Goal: Task Accomplishment & Management: Complete application form

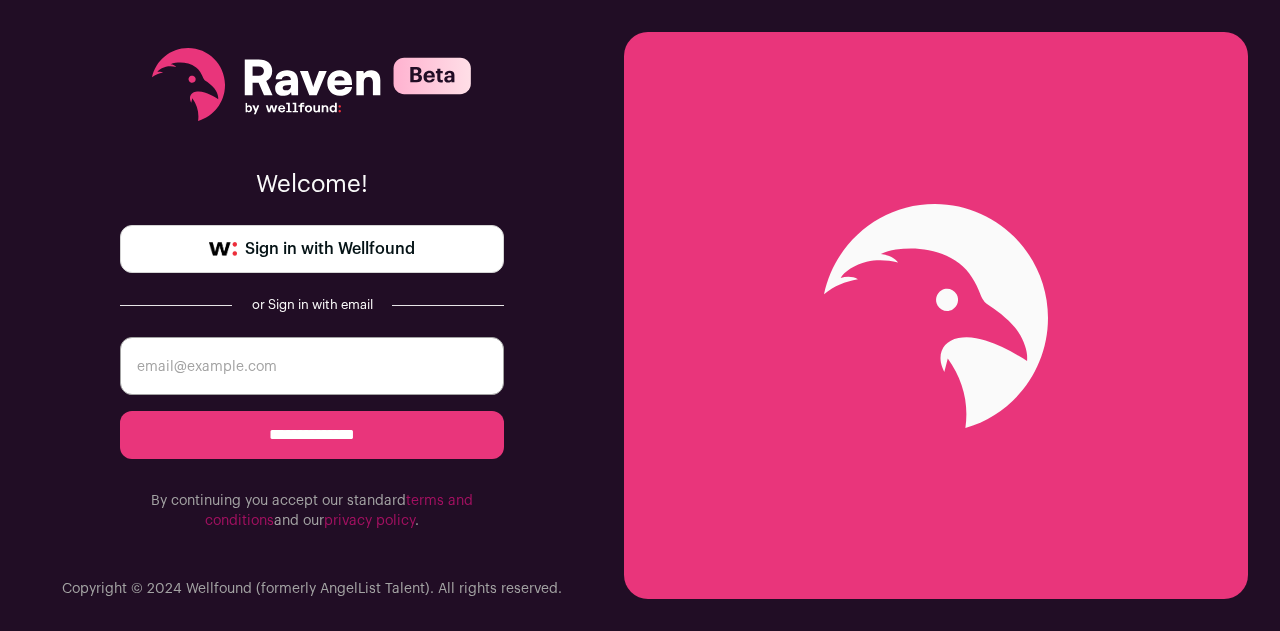
click at [254, 361] on input "email" at bounding box center [312, 366] width 384 height 58
type input "mhendsch@bu.edu"
click at [120, 411] on input "**********" at bounding box center [312, 435] width 384 height 48
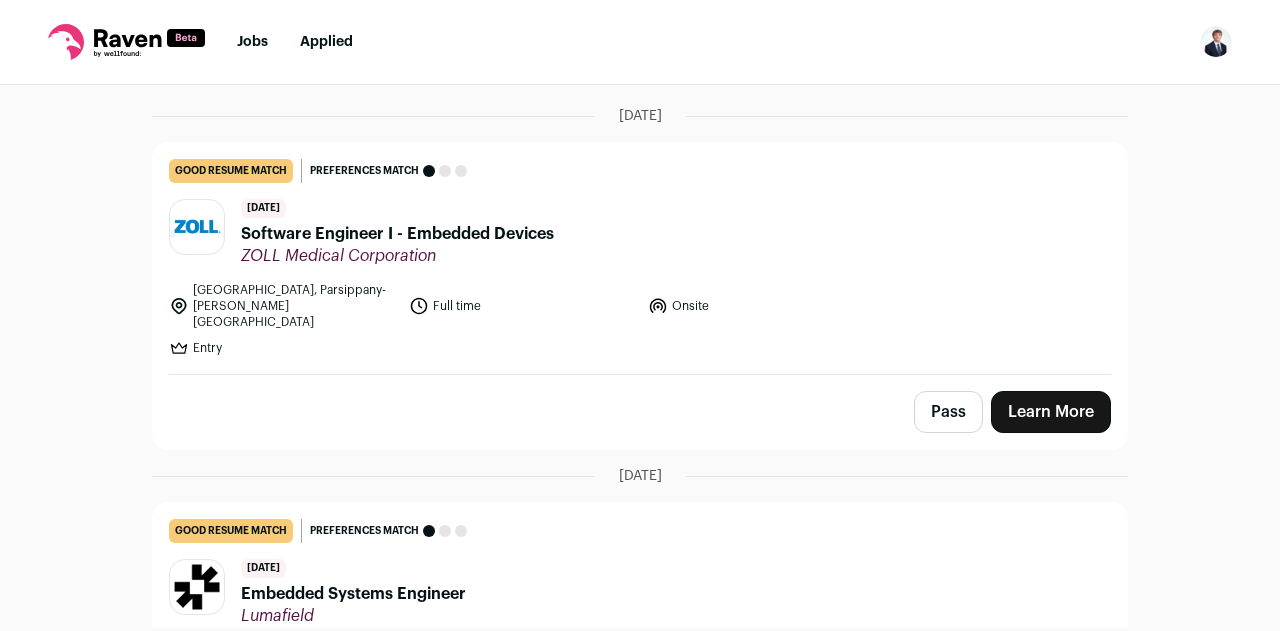
scroll to position [266, 0]
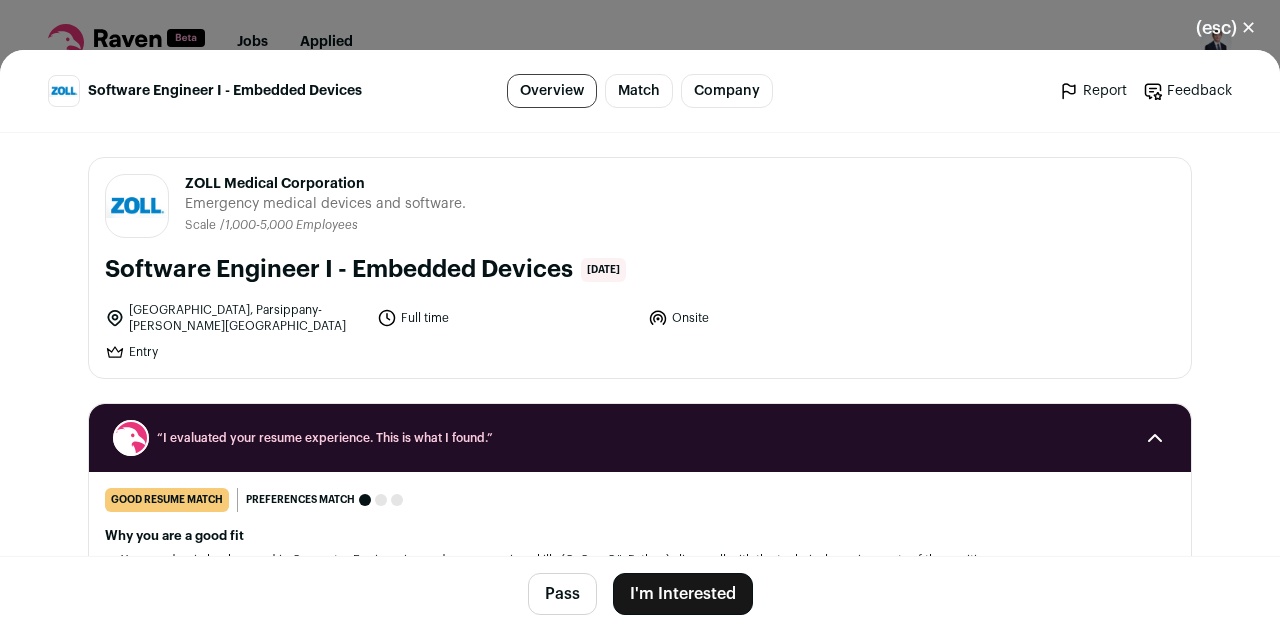
click at [669, 592] on button "I'm Interested" at bounding box center [683, 594] width 140 height 42
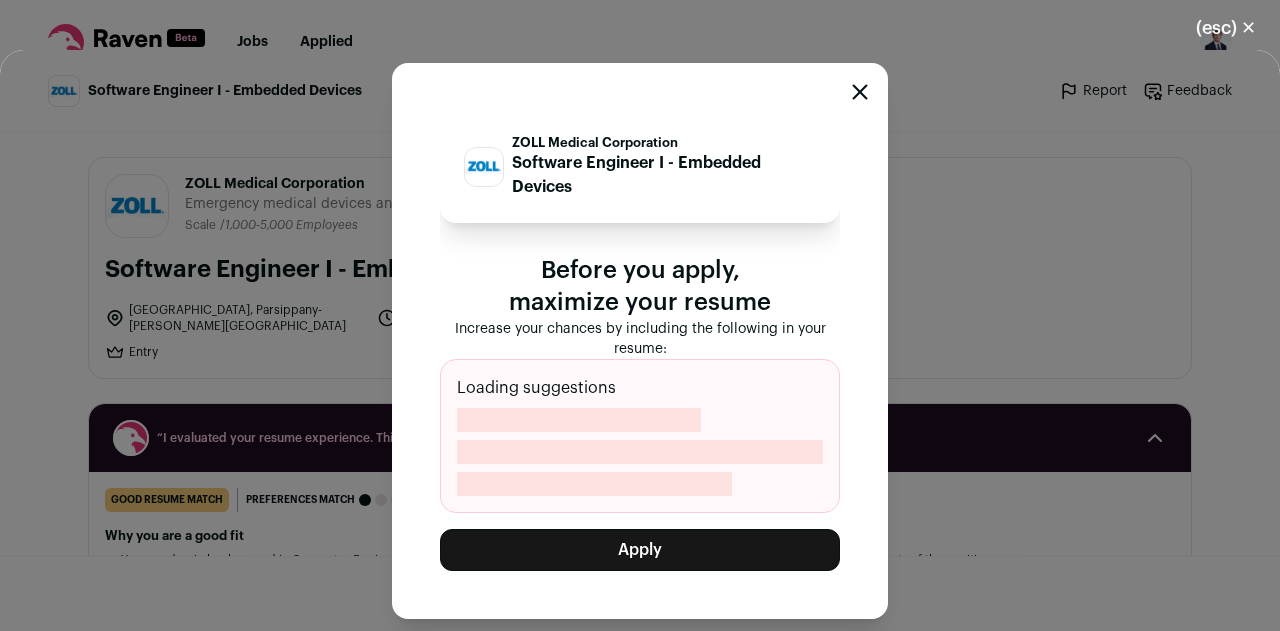
click at [653, 547] on button "Apply" at bounding box center [640, 550] width 400 height 42
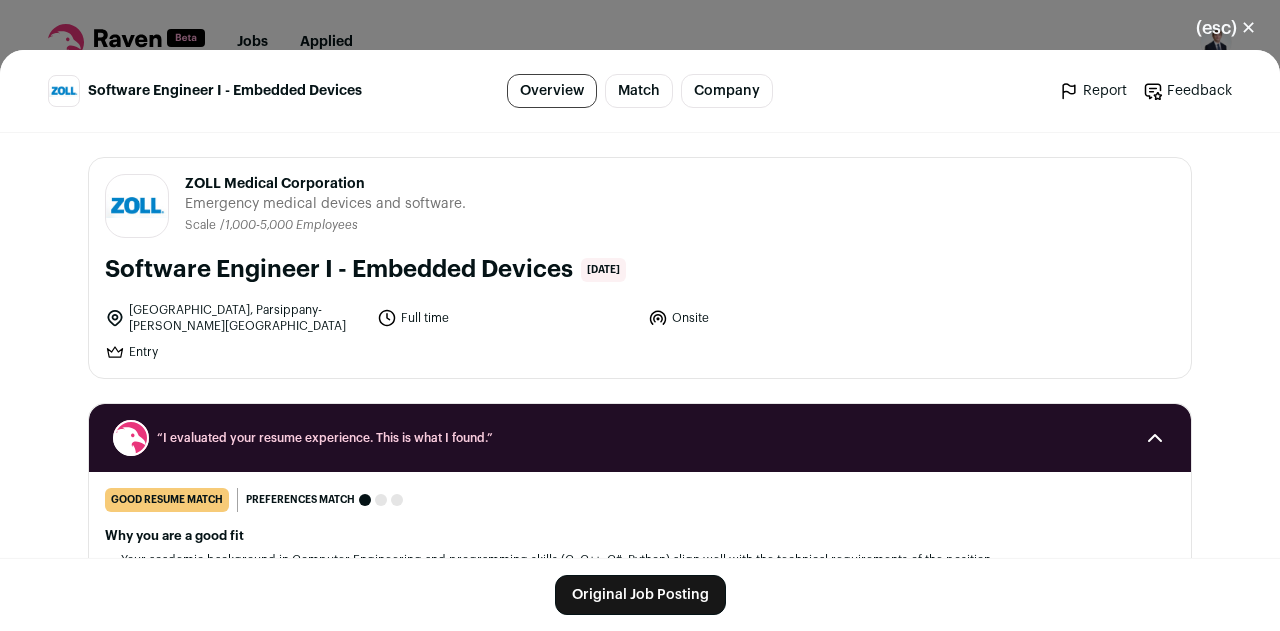
click at [575, 611] on link "Original Job Posting" at bounding box center [640, 595] width 171 height 40
click at [586, 592] on link "Original Job Posting" at bounding box center [640, 595] width 171 height 40
click at [1239, 26] on button "(esc) ✕" at bounding box center [1226, 28] width 108 height 44
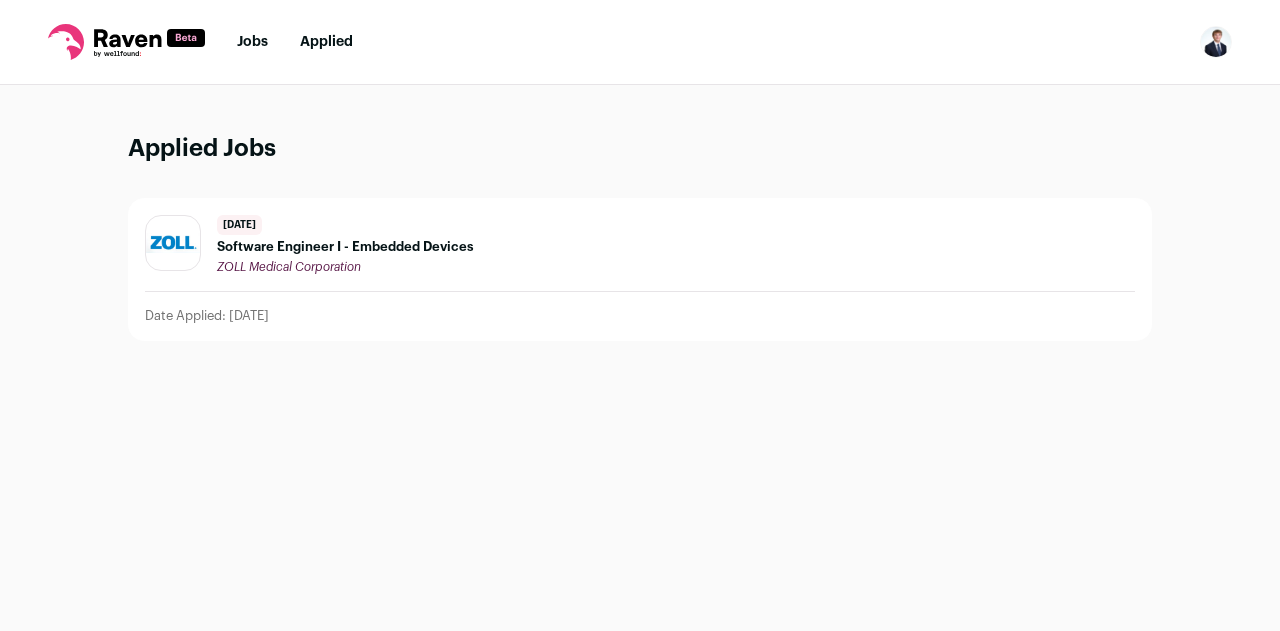
click at [253, 45] on link "Jobs" at bounding box center [252, 42] width 31 height 14
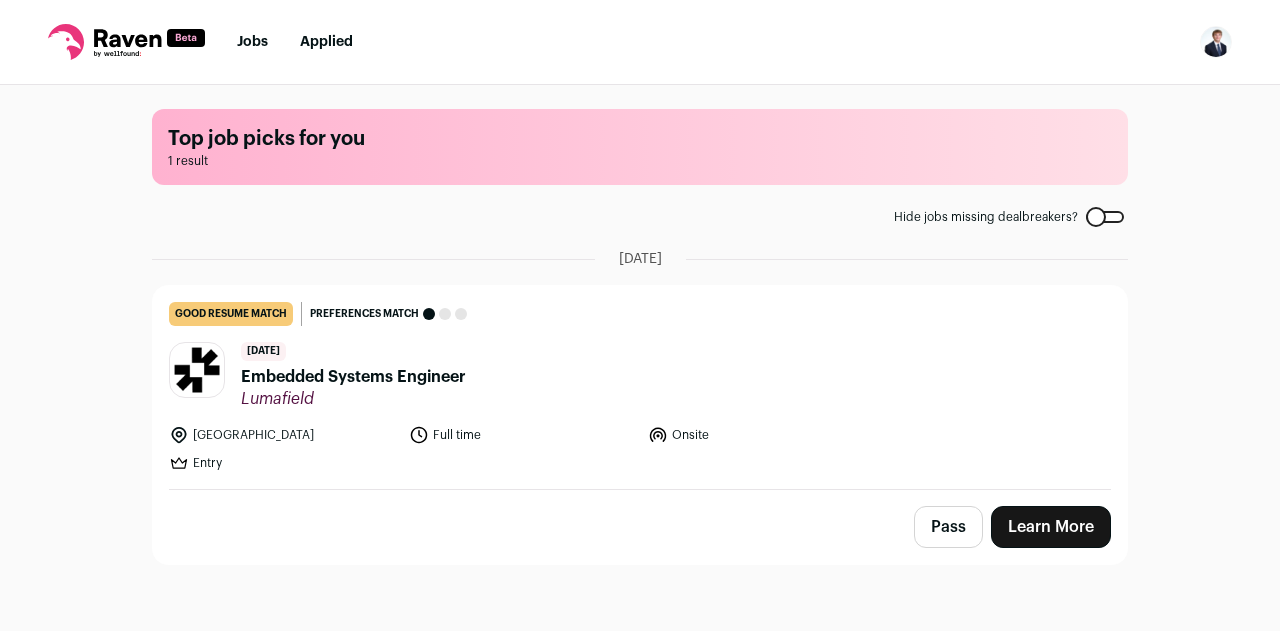
click at [361, 379] on span "Embedded Systems Engineer" at bounding box center [353, 377] width 225 height 24
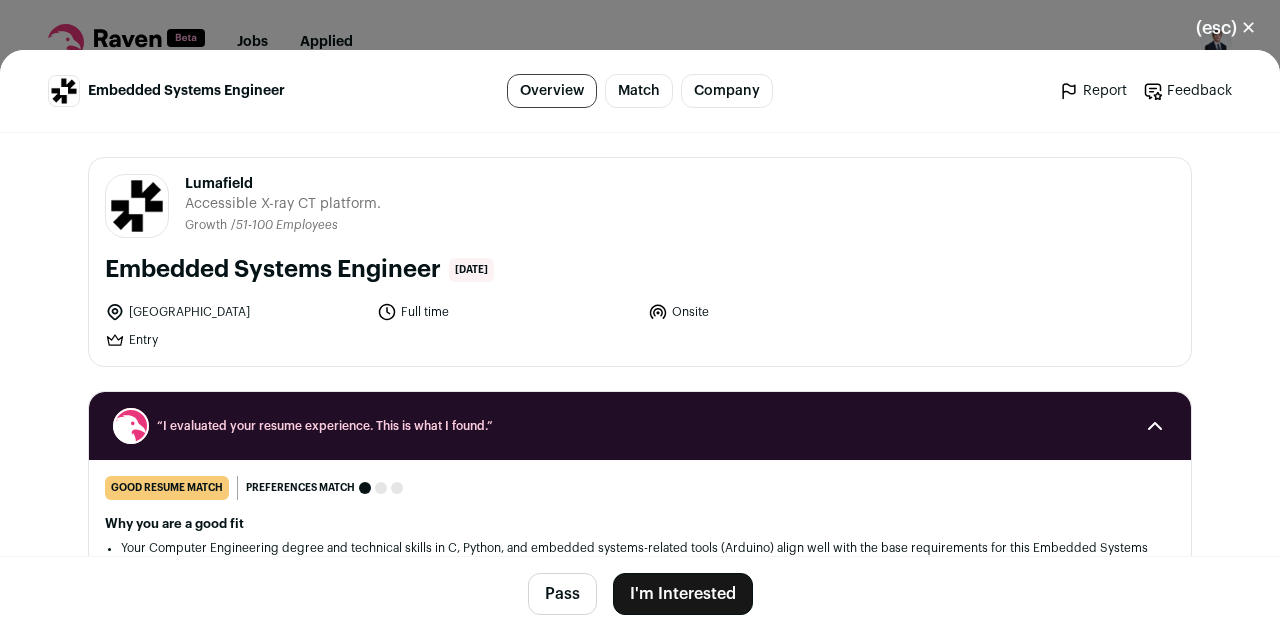
scroll to position [256, 0]
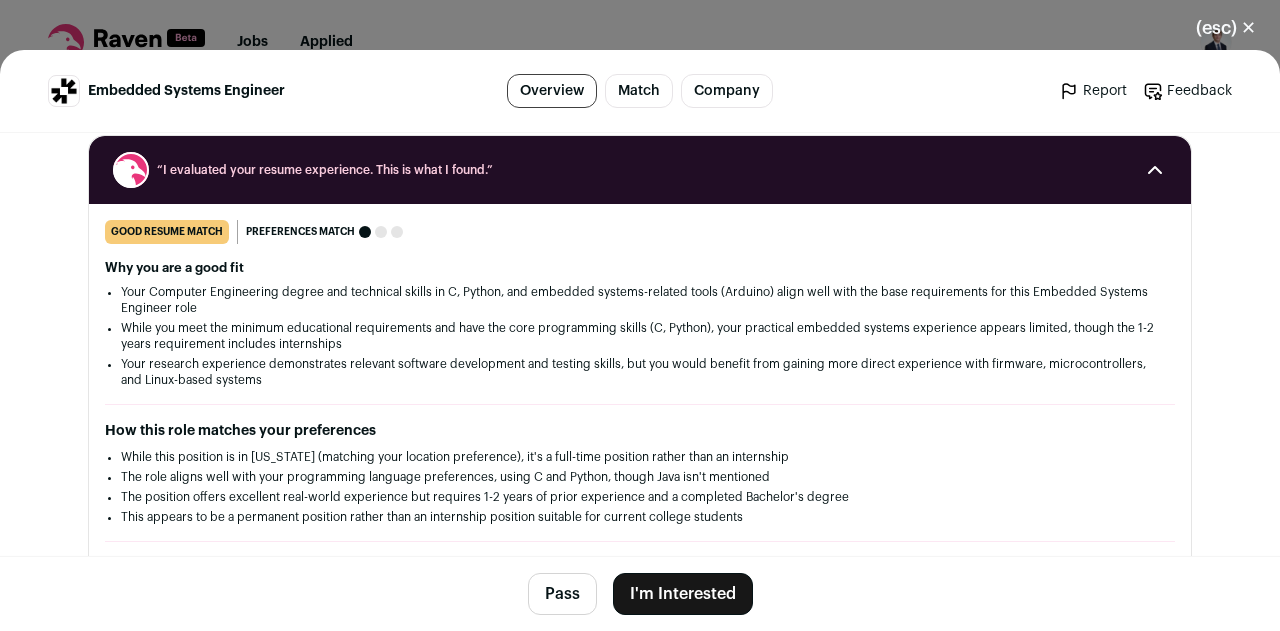
click at [692, 587] on button "I'm Interested" at bounding box center [683, 594] width 140 height 42
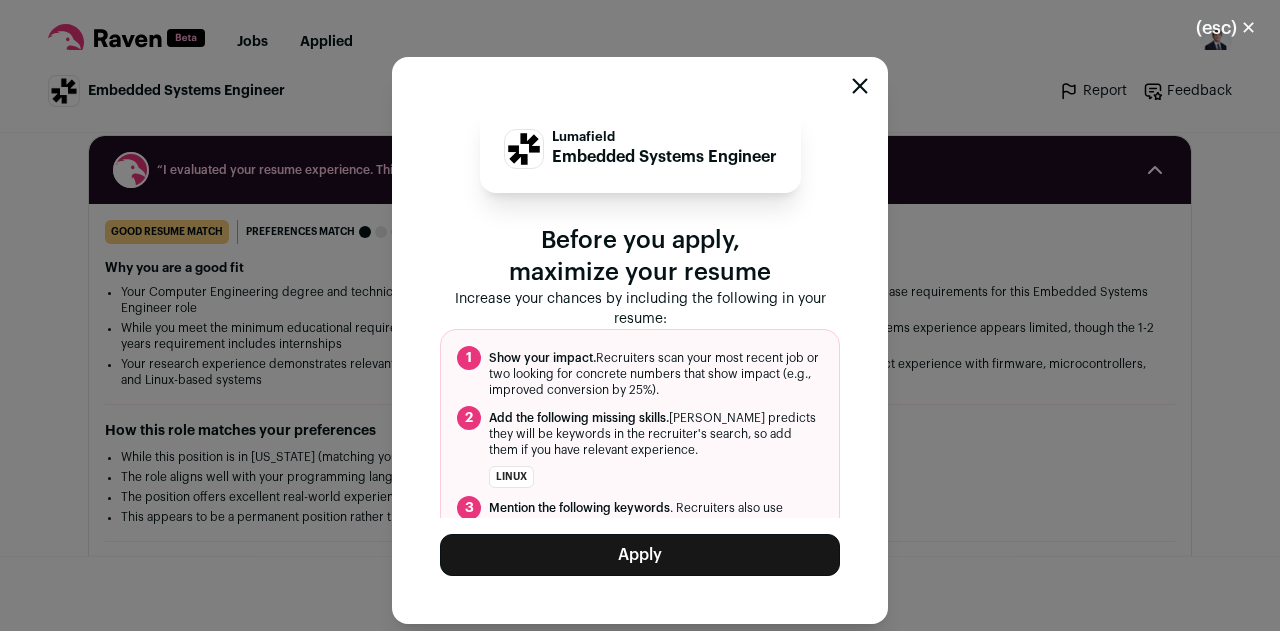
click at [648, 546] on button "Apply" at bounding box center [640, 555] width 400 height 42
